Goal: Information Seeking & Learning: Find specific fact

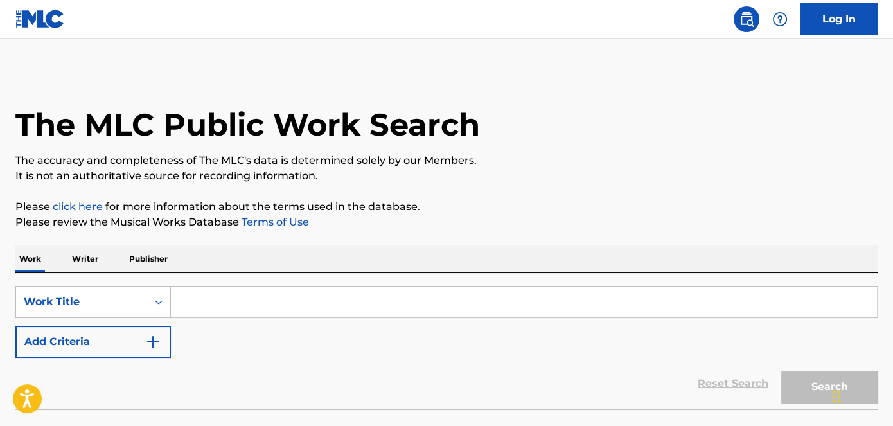
click at [298, 305] on input "Search Form" at bounding box center [524, 302] width 706 height 31
paste input "Gas Poncho"
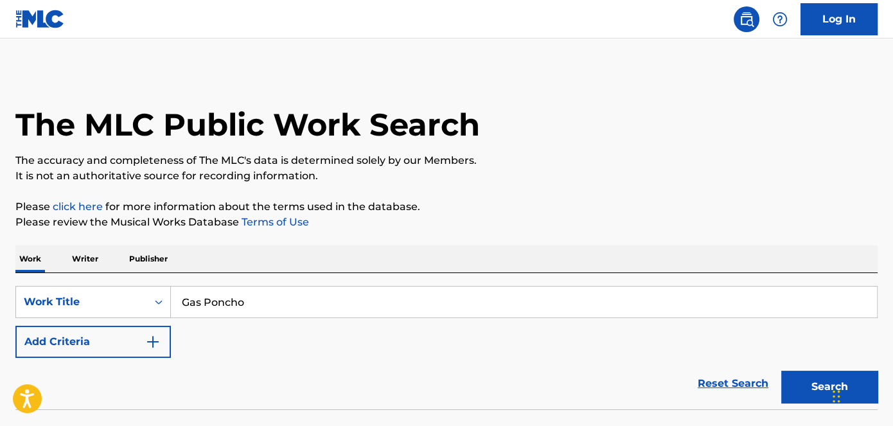
click at [689, 166] on p "The accuracy and completeness of The MLC's data is determined solely by our Mem…" at bounding box center [446, 160] width 862 height 15
click at [805, 398] on button "Search" at bounding box center [829, 387] width 96 height 32
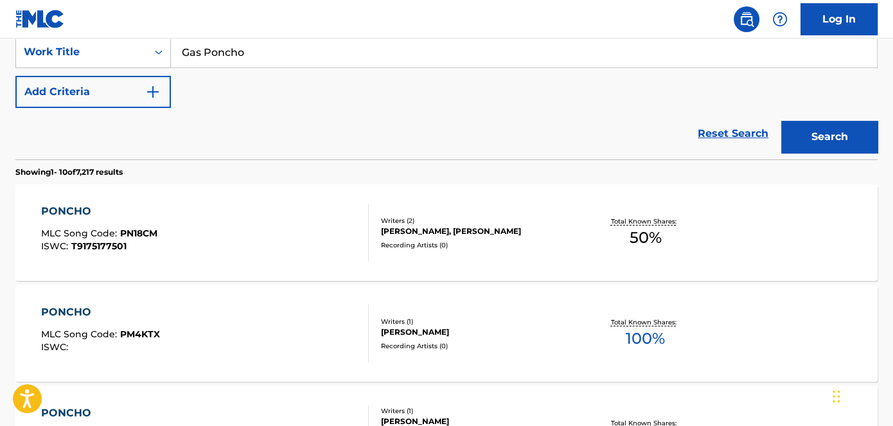
scroll to position [58, 0]
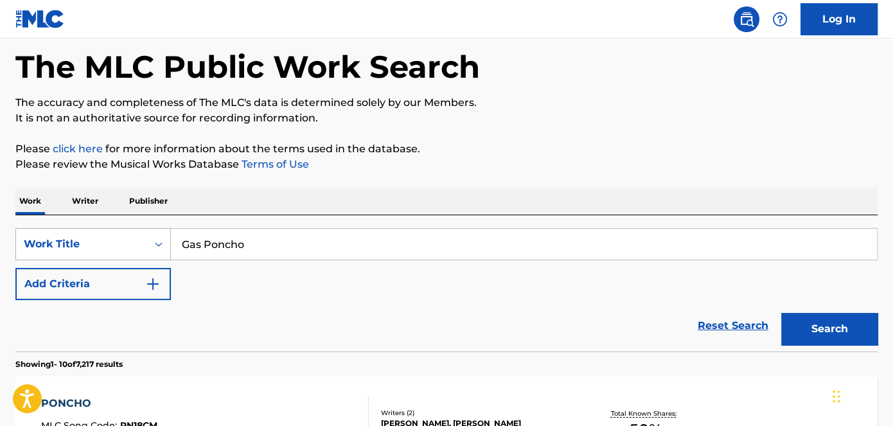
drag, startPoint x: 262, startPoint y: 242, endPoint x: 97, endPoint y: 238, distance: 165.2
click at [97, 238] on div "SearchWithCriteria1de608ca-e537-441f-bea4-440c39cd1bdb Work Title Gas Poncho" at bounding box center [446, 244] width 862 height 32
paste input "Ex Mahi Nah"
click at [638, 111] on p "It is not an authoritative source for recording information." at bounding box center [446, 118] width 862 height 15
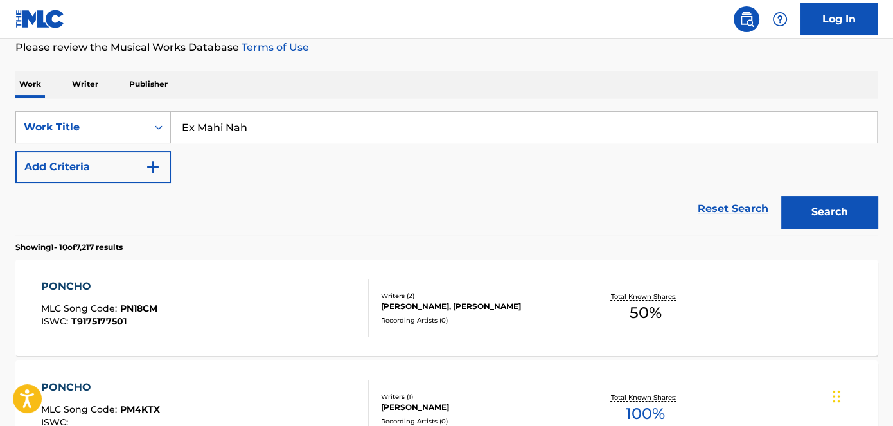
click at [821, 219] on button "Search" at bounding box center [829, 212] width 96 height 32
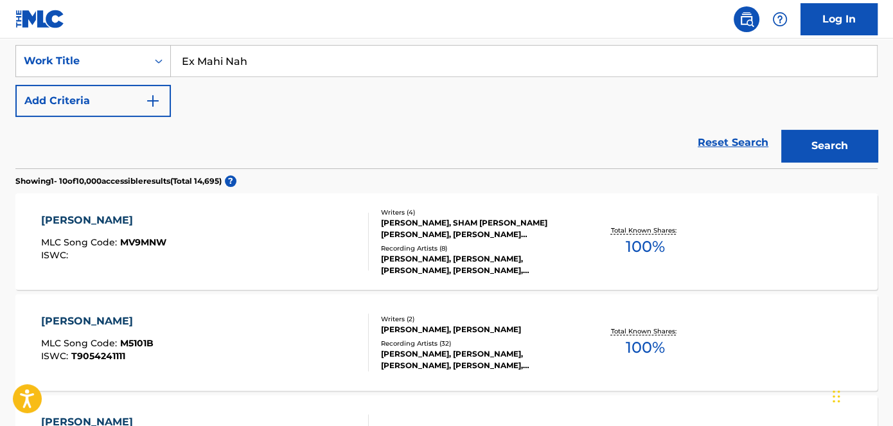
scroll to position [175, 0]
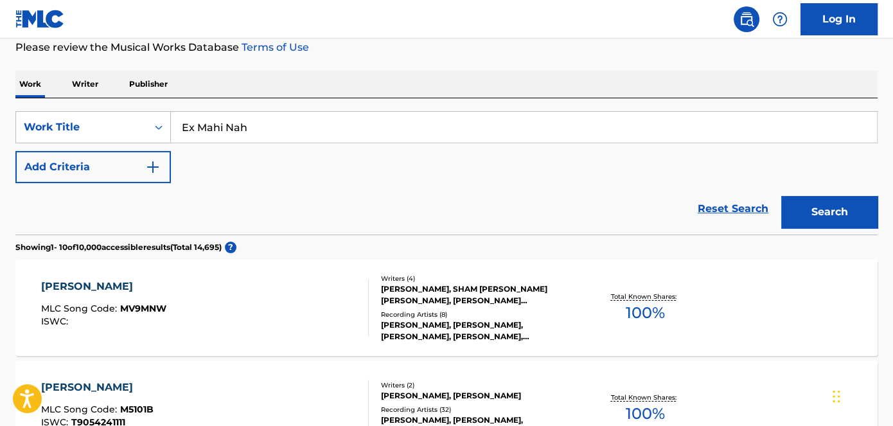
click at [298, 123] on input "Ex Mahi Nah" at bounding box center [524, 127] width 706 height 31
paste input "Crop Tapa"
click at [848, 223] on button "Search" at bounding box center [829, 212] width 96 height 32
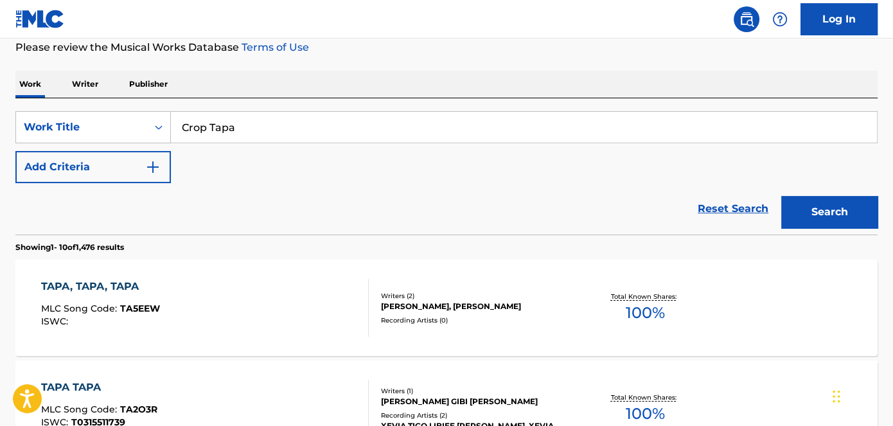
drag, startPoint x: 276, startPoint y: 93, endPoint x: 266, endPoint y: 121, distance: 29.9
click at [266, 122] on input "Crop Tapa" at bounding box center [524, 127] width 706 height 31
paste input "Shark Grenad"
click at [848, 211] on button "Search" at bounding box center [829, 212] width 96 height 32
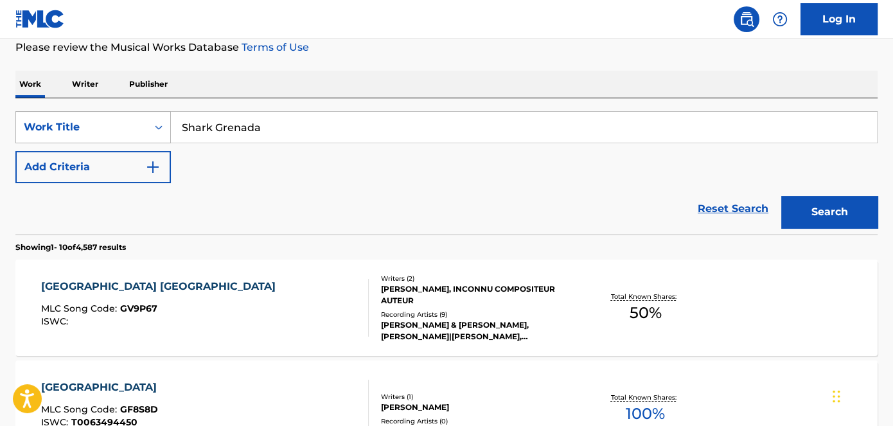
drag, startPoint x: 305, startPoint y: 127, endPoint x: 37, endPoint y: 110, distance: 269.2
click at [37, 111] on div "SearchWithCriteria1de608ca-e537-441f-bea4-440c39cd1bdb Work Title Shark Grenada" at bounding box center [446, 127] width 862 height 32
paste input "[PERSON_NAME]"
type input "[PERSON_NAME]"
click at [853, 194] on div "Search" at bounding box center [826, 208] width 103 height 51
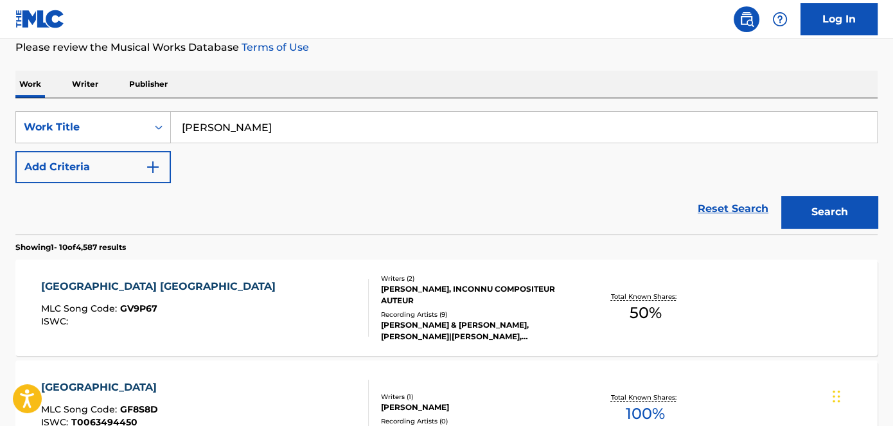
click at [835, 208] on button "Search" at bounding box center [829, 212] width 96 height 32
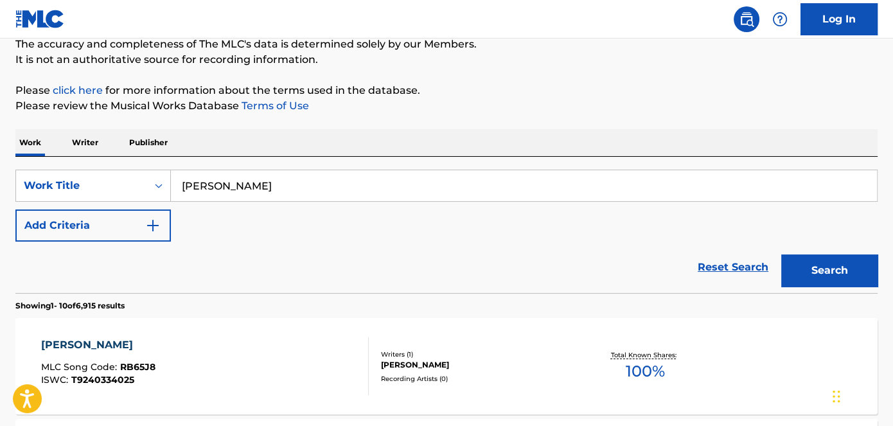
scroll to position [0, 0]
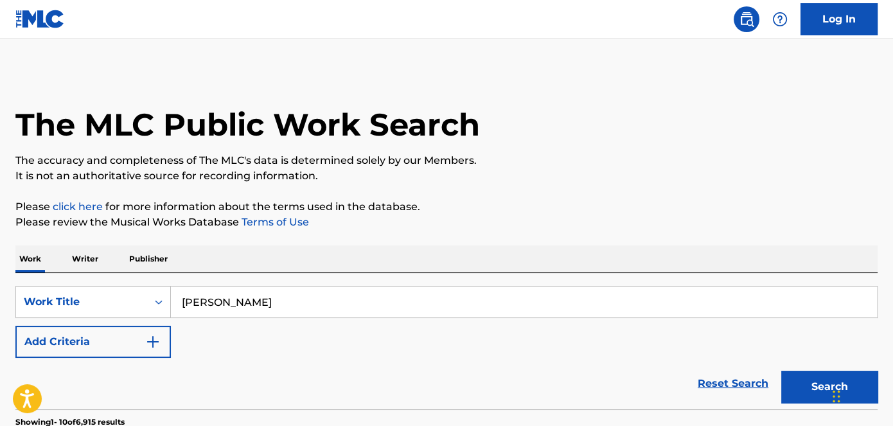
click at [289, 304] on input "[PERSON_NAME]" at bounding box center [524, 302] width 706 height 31
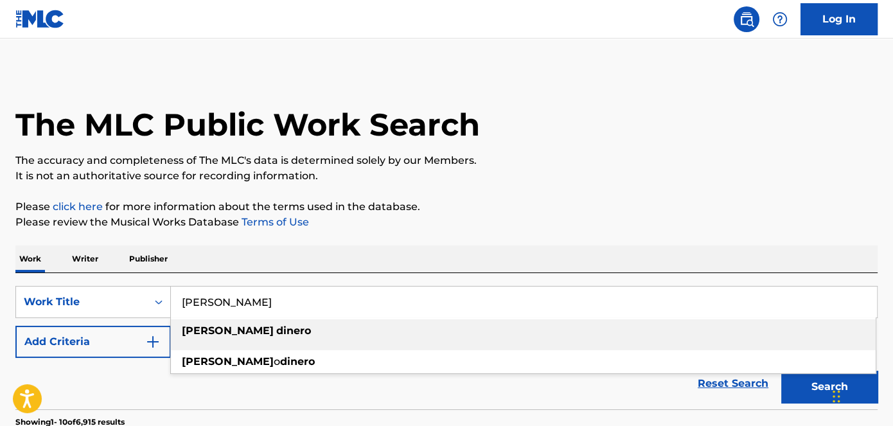
paste input "Spain Management"
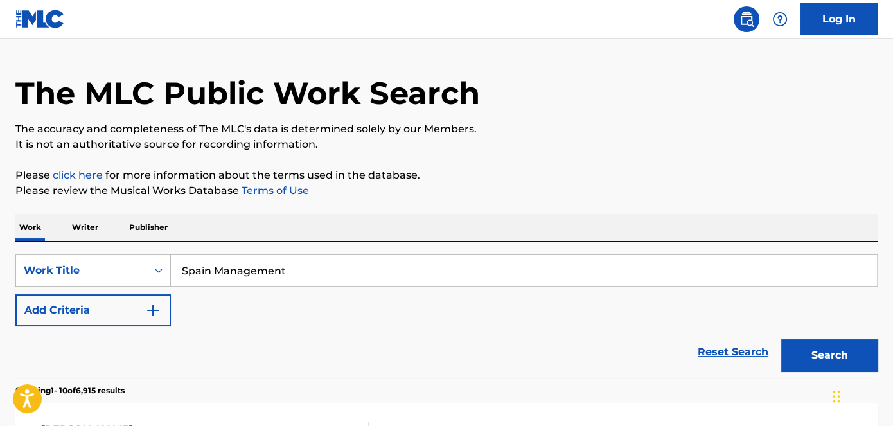
scroll to position [58, 0]
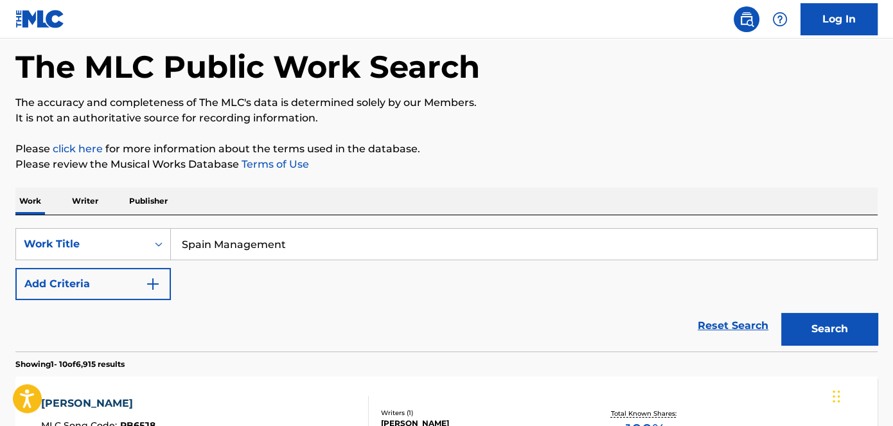
click at [821, 323] on button "Search" at bounding box center [829, 329] width 96 height 32
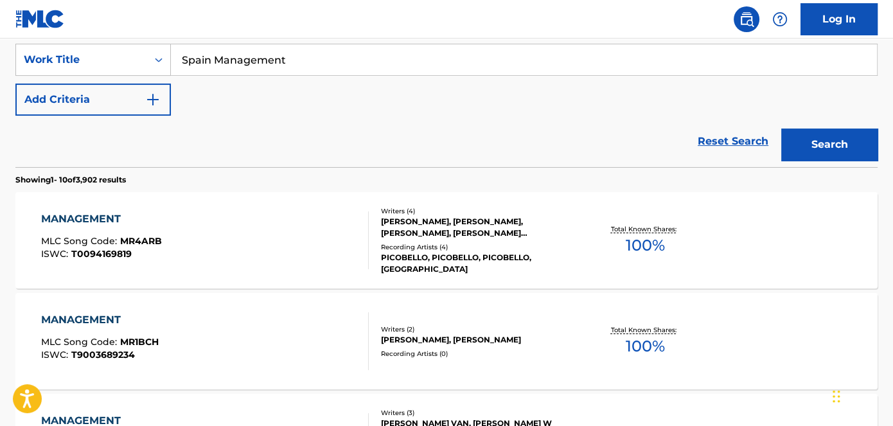
scroll to position [175, 0]
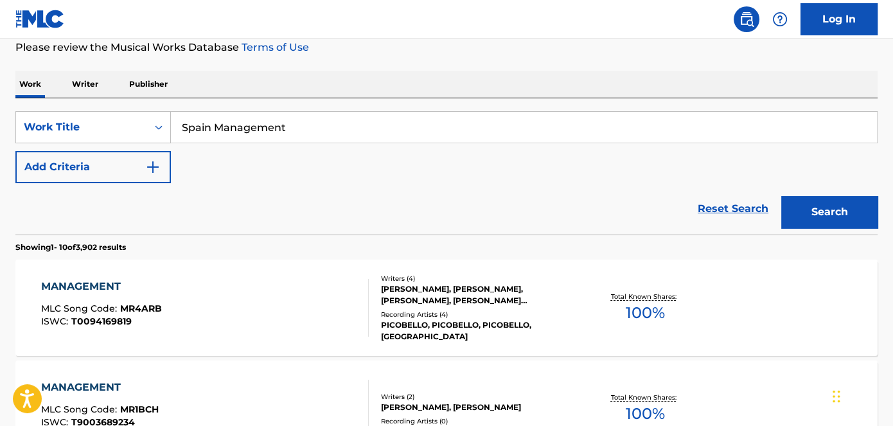
click at [307, 136] on input "Spain Management" at bounding box center [524, 127] width 706 height 31
paste input "Tequila Sundried"
click at [826, 211] on button "Search" at bounding box center [829, 212] width 96 height 32
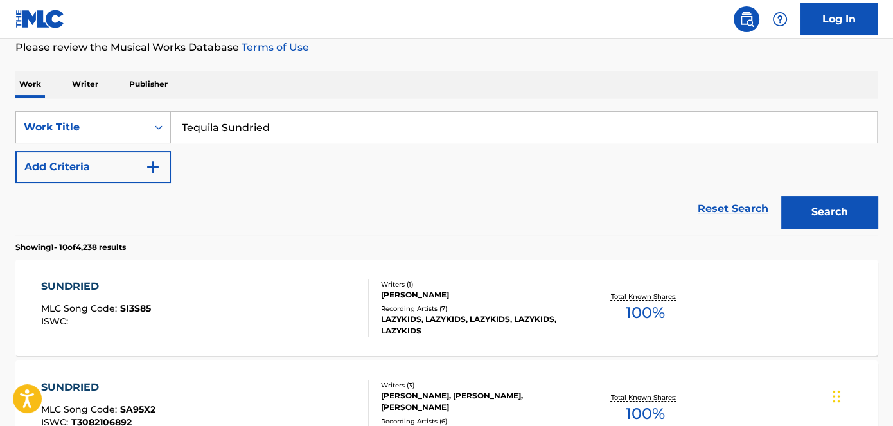
click at [329, 123] on input "Tequila Sundried" at bounding box center [524, 127] width 706 height 31
paste input "Mamacita"
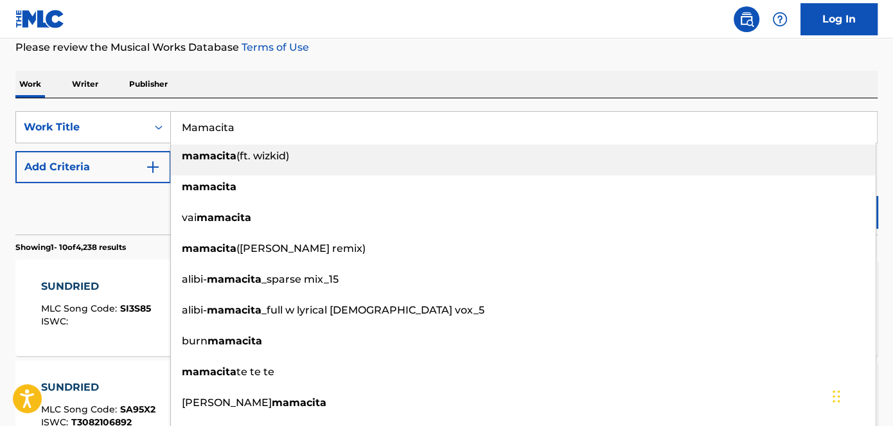
click at [814, 210] on div "vai mamacita" at bounding box center [523, 217] width 705 height 23
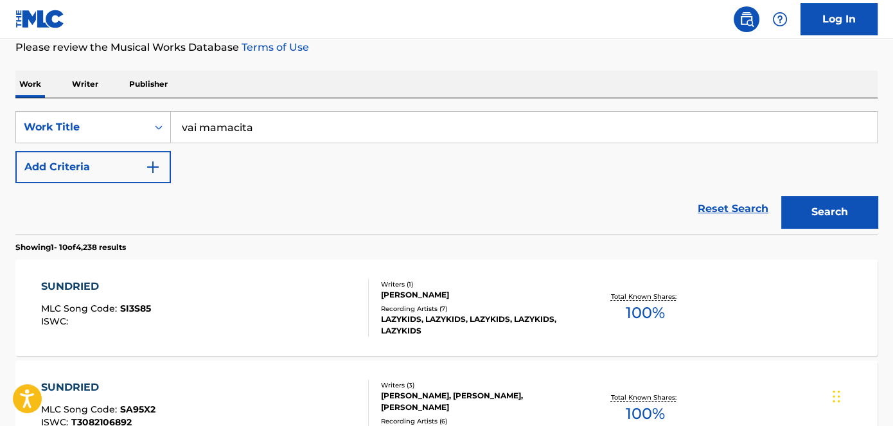
drag, startPoint x: 293, startPoint y: 122, endPoint x: 0, endPoint y: 117, distance: 293.1
paste input "M"
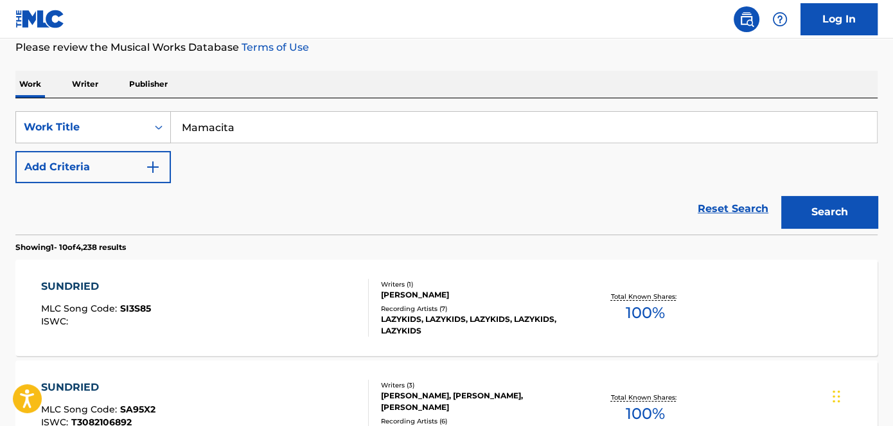
click at [860, 206] on button "Search" at bounding box center [829, 212] width 96 height 32
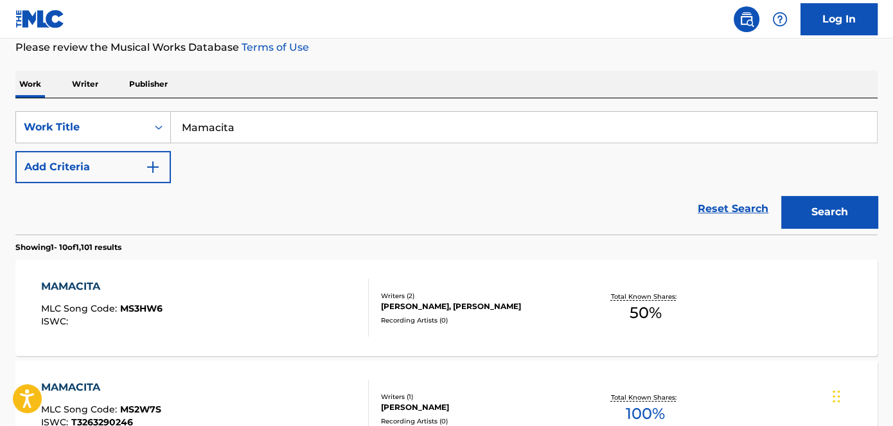
click at [324, 131] on input "Mamacita" at bounding box center [524, 127] width 706 height 31
paste input "Kid Cuttlefish"
click at [872, 202] on button "Search" at bounding box center [829, 212] width 96 height 32
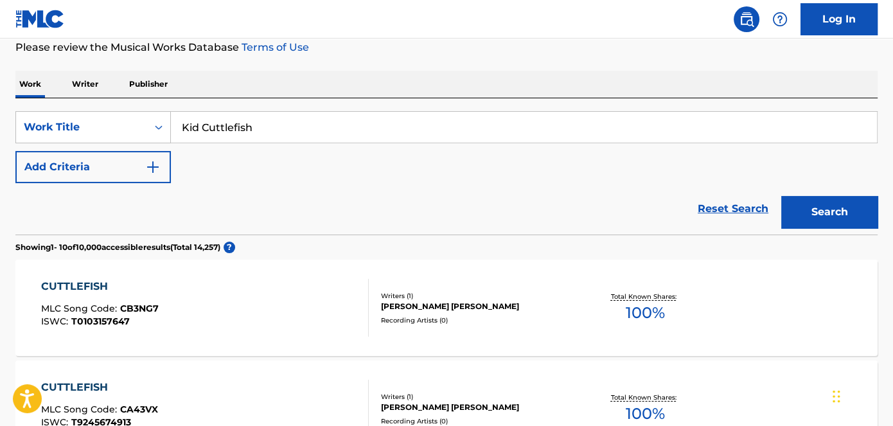
drag, startPoint x: 298, startPoint y: 123, endPoint x: 7, endPoint y: 121, distance: 290.5
paste input "Hulla Beluga"
click at [807, 208] on button "Search" at bounding box center [829, 212] width 96 height 32
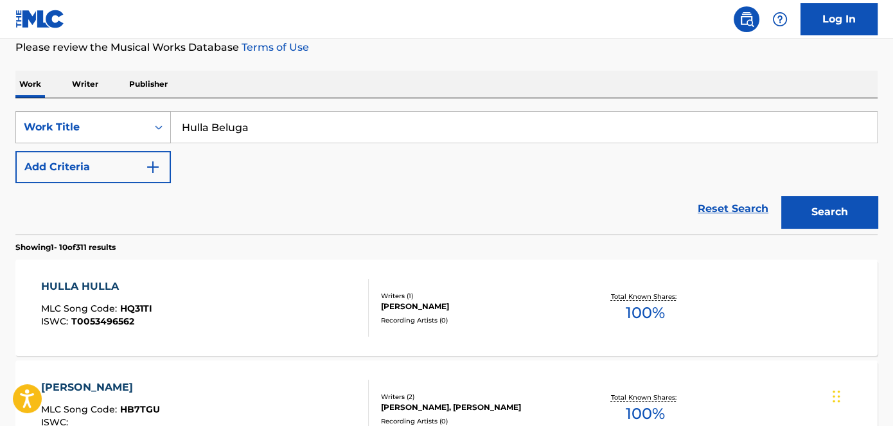
drag, startPoint x: 350, startPoint y: 132, endPoint x: 44, endPoint y: 132, distance: 305.9
click at [42, 132] on div "SearchWithCriteria1de608ca-e537-441f-bea4-440c39cd1bdb Work Title Hulla Beluga" at bounding box center [446, 127] width 862 height 32
paste input "Of Mice And Menorc"
type input "Of Mice And Menorca"
click at [811, 204] on button "Search" at bounding box center [829, 212] width 96 height 32
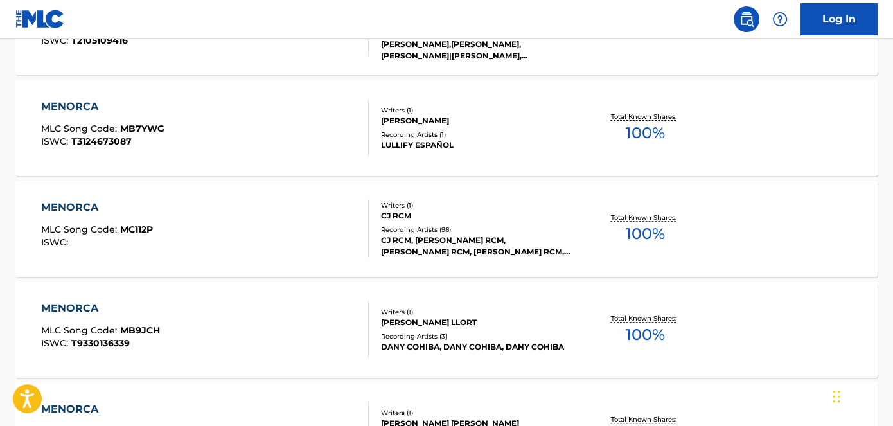
scroll to position [526, 0]
